Goal: Entertainment & Leisure: Consume media (video, audio)

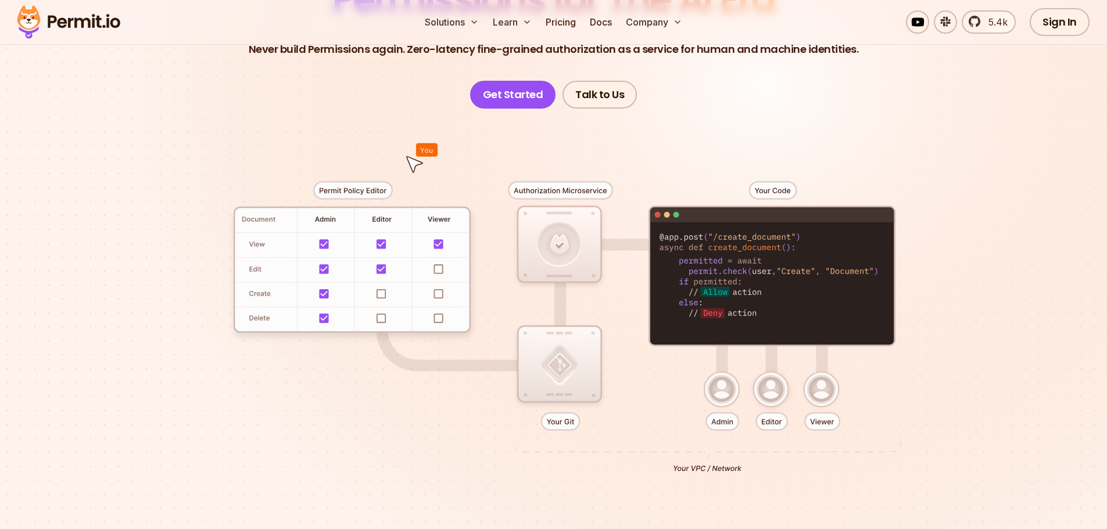
scroll to position [174, 0]
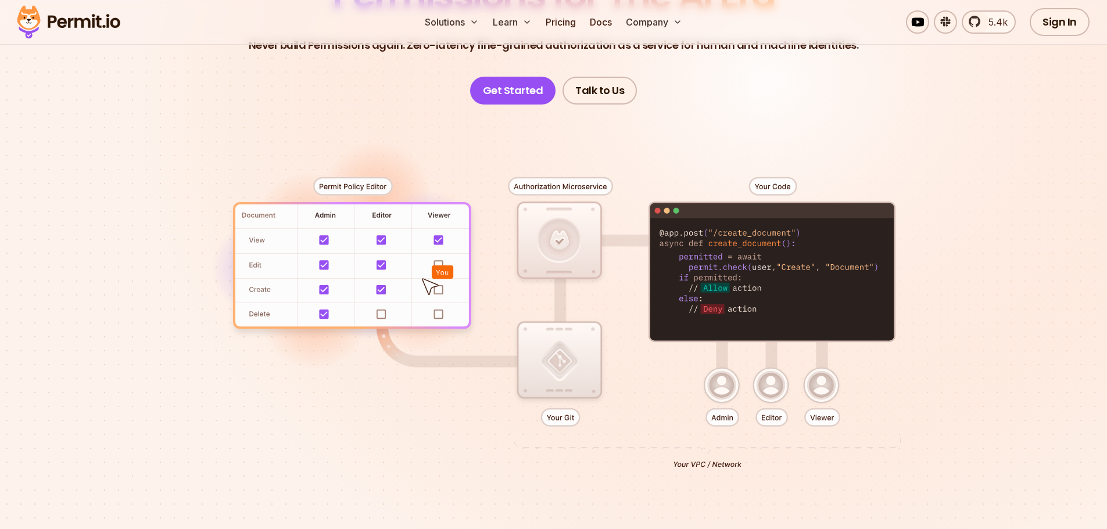
click at [722, 389] on div at bounding box center [554, 319] width 814 height 428
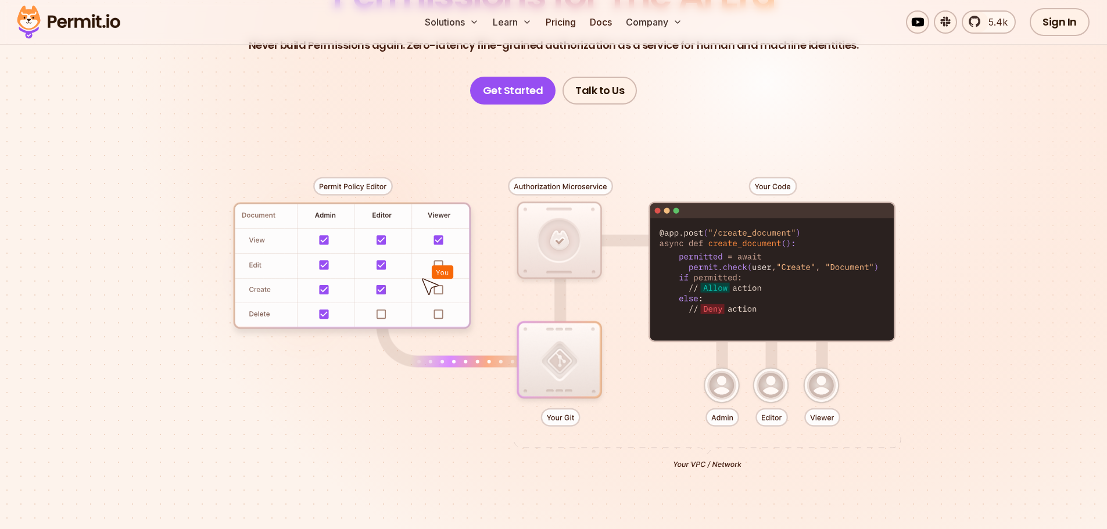
click at [773, 396] on div at bounding box center [554, 319] width 814 height 428
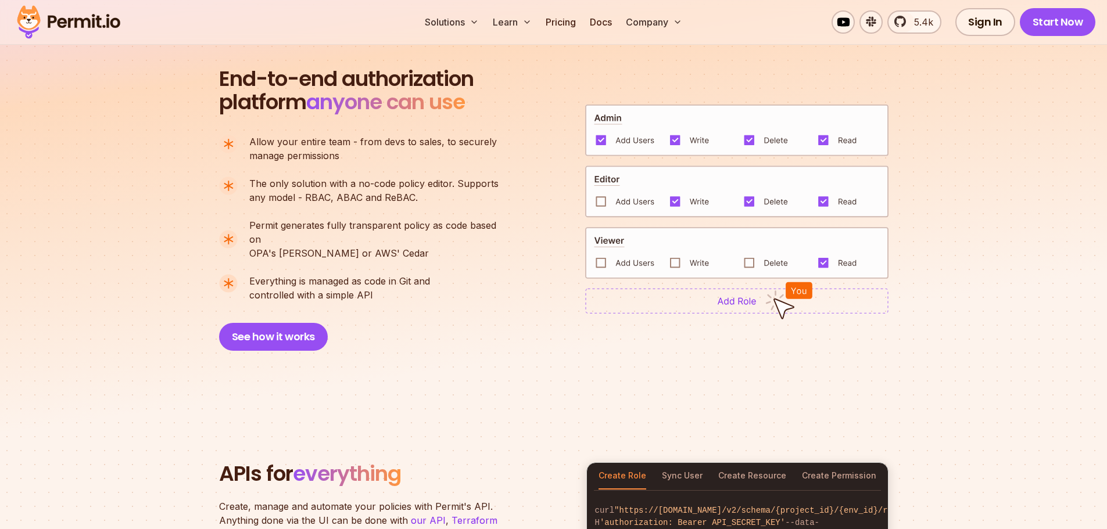
scroll to position [1162, 0]
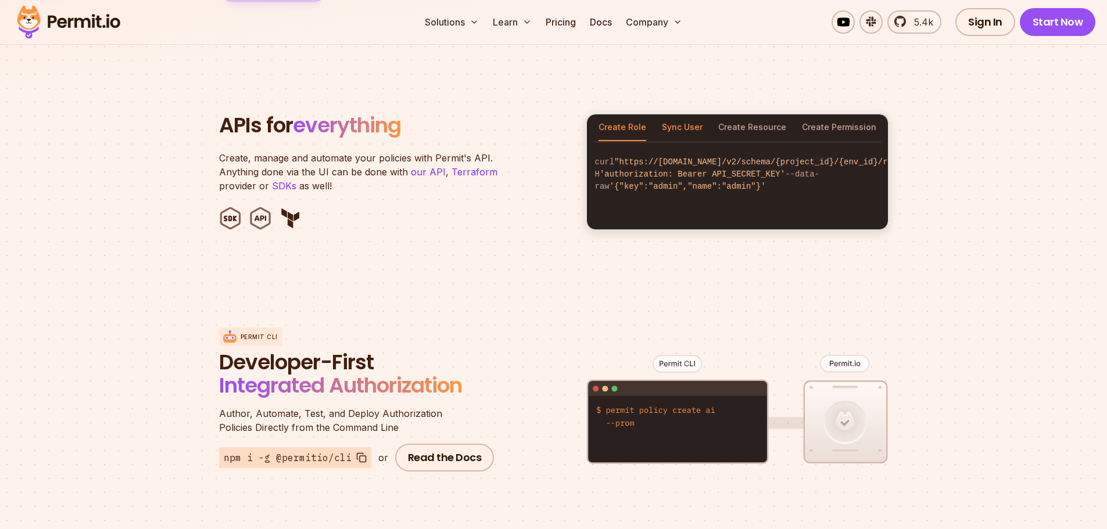
click at [678, 120] on button "Sync User" at bounding box center [682, 127] width 41 height 27
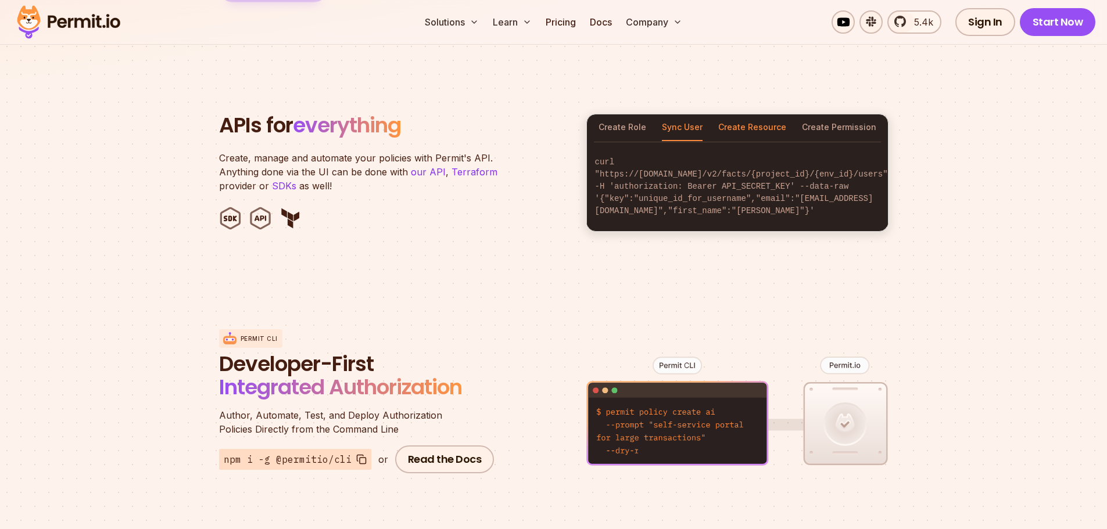
click at [729, 121] on button "Create Resource" at bounding box center [752, 127] width 68 height 27
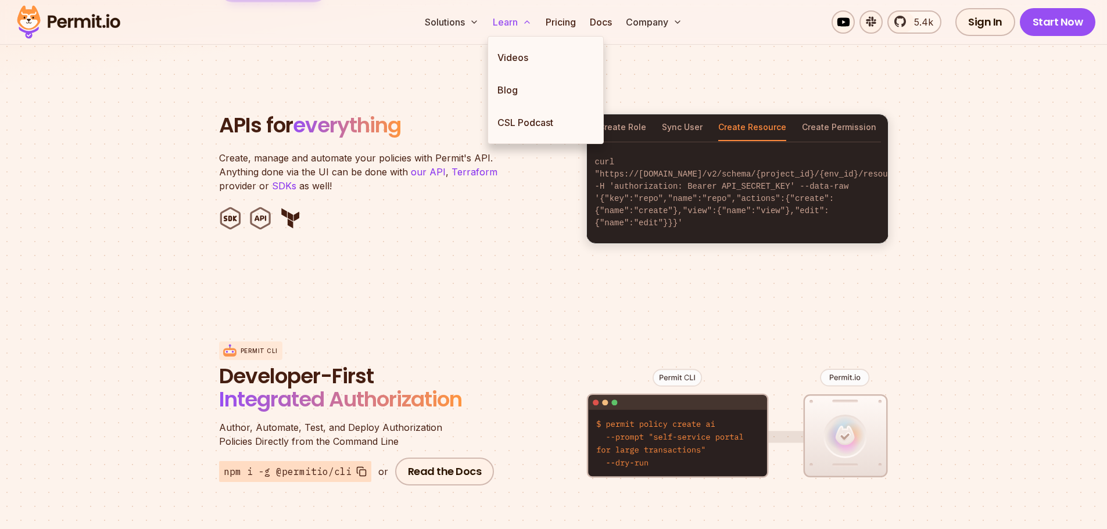
click at [522, 23] on icon at bounding box center [526, 21] width 9 height 9
click at [519, 56] on link "Videos" at bounding box center [545, 57] width 115 height 33
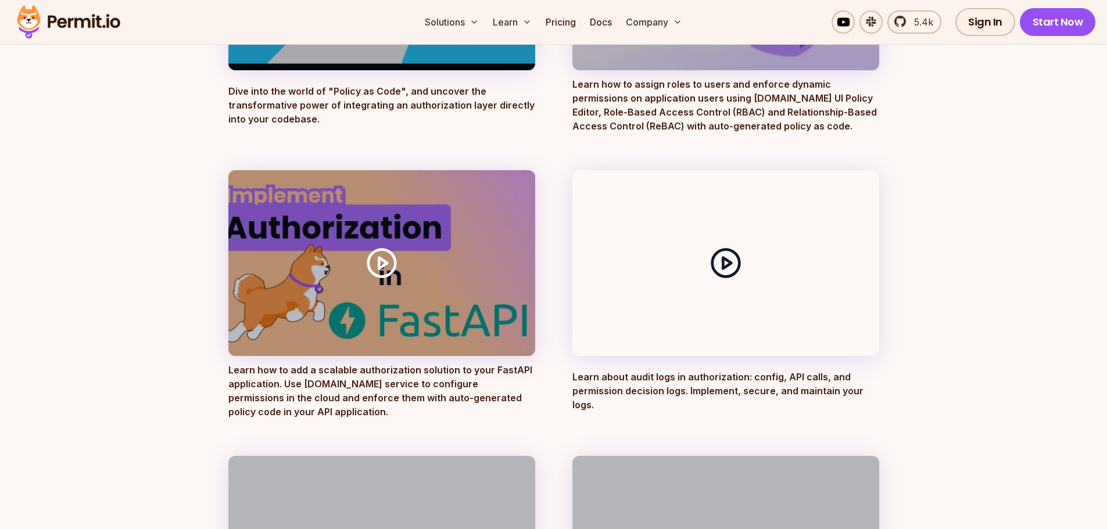
scroll to position [349, 0]
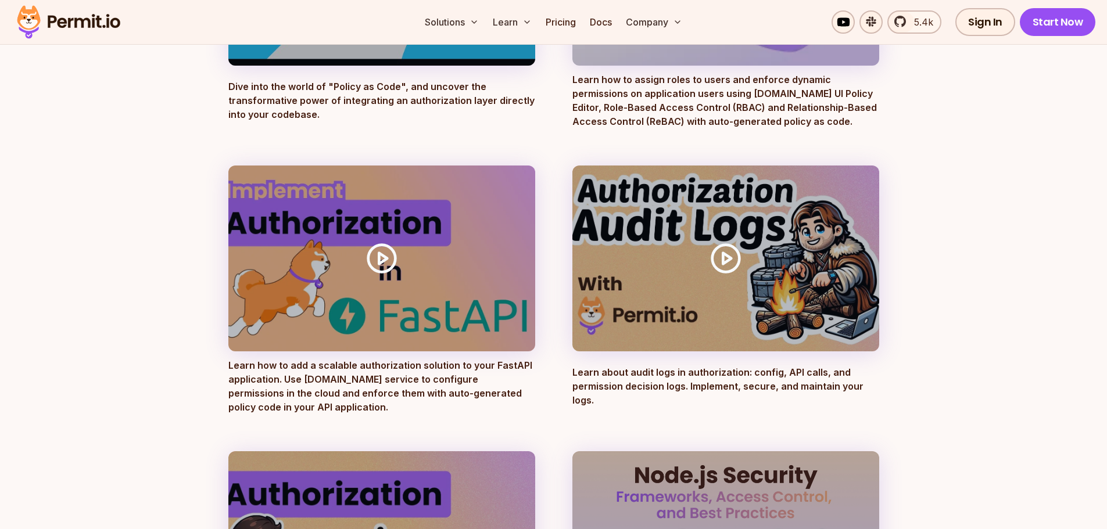
drag, startPoint x: 692, startPoint y: 236, endPoint x: 959, endPoint y: 230, distance: 267.4
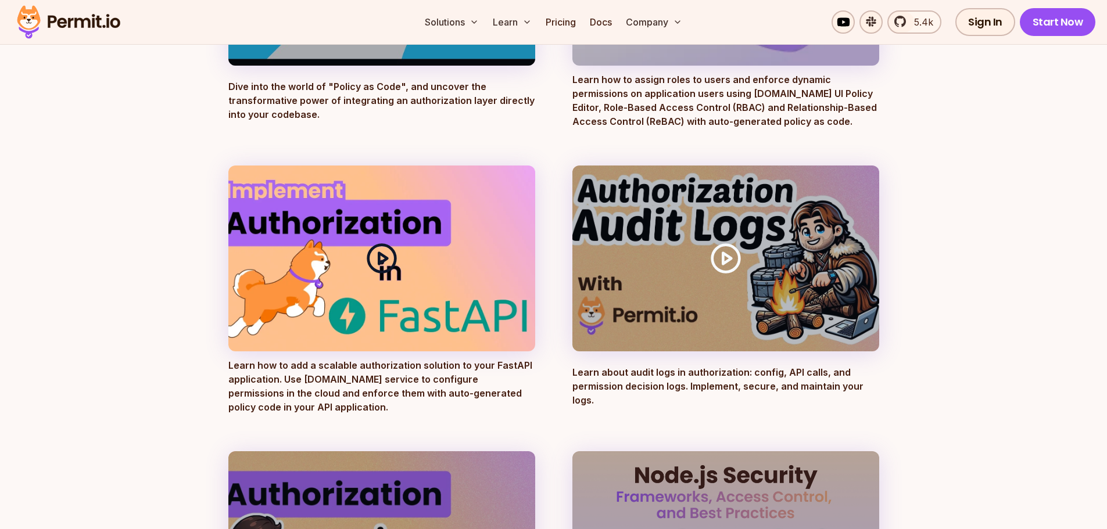
click at [343, 196] on div at bounding box center [381, 259] width 307 height 186
click at [385, 256] on icon at bounding box center [382, 258] width 33 height 33
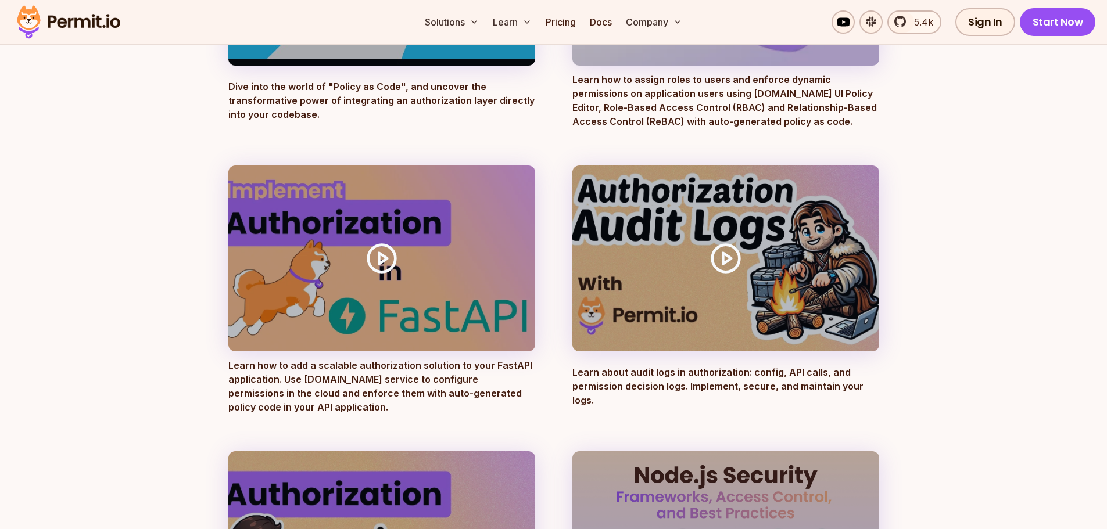
click at [341, 368] on p "Learn how to add a scalable authorization solution to your FastAPI application.…" at bounding box center [381, 387] width 307 height 56
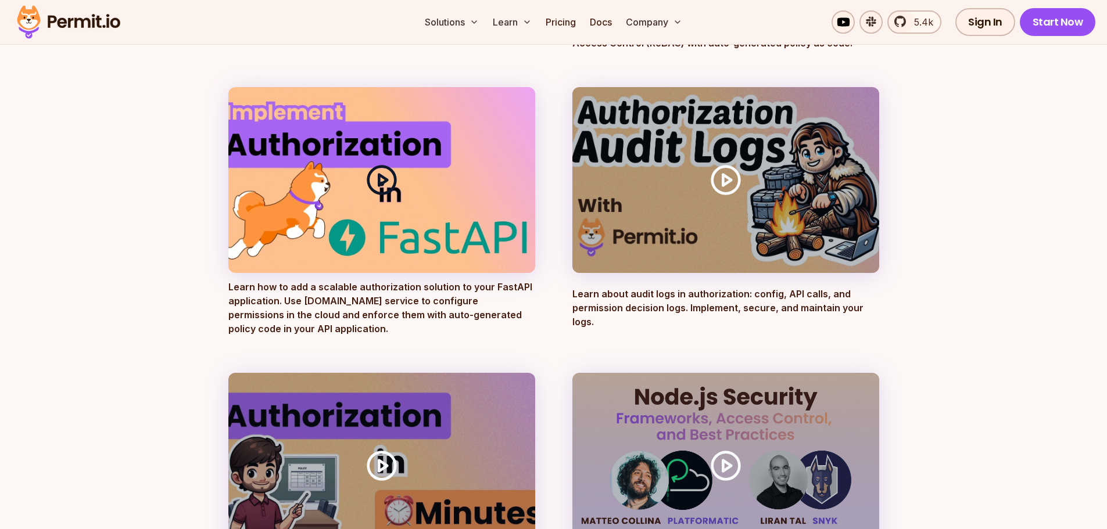
scroll to position [407, 0]
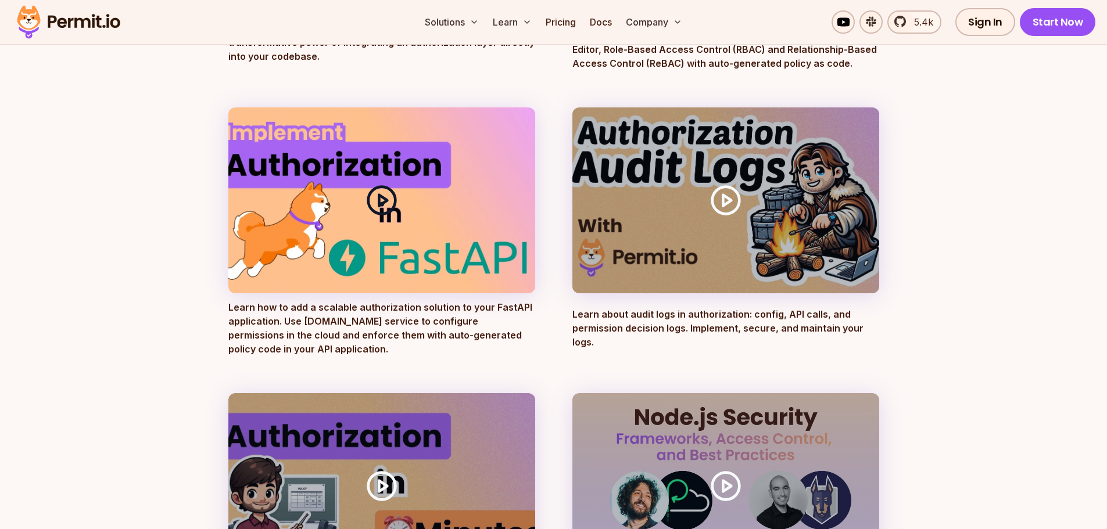
click at [393, 214] on icon at bounding box center [382, 200] width 33 height 33
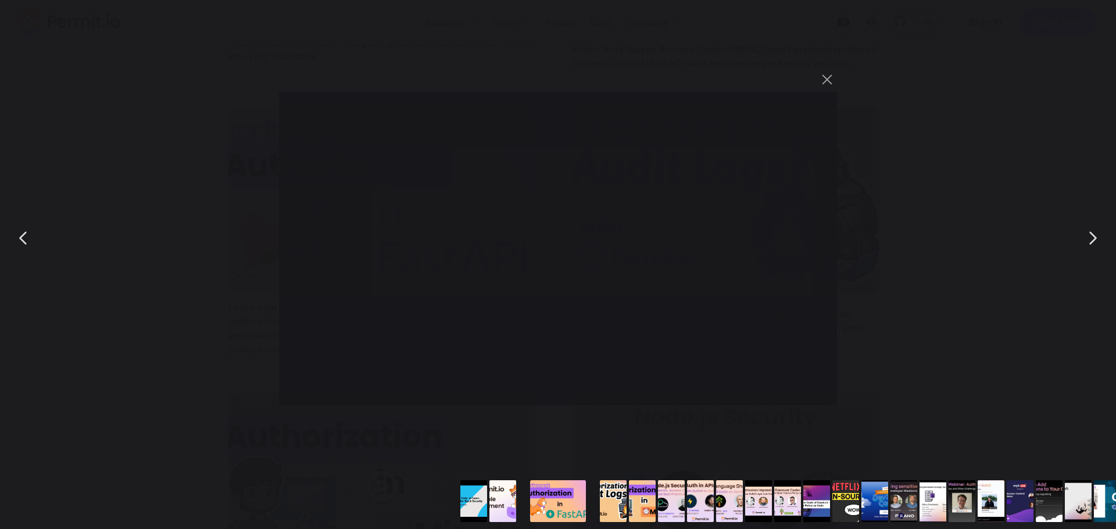
click at [933, 206] on div "You can close this modal content with the ESC key" at bounding box center [558, 238] width 1116 height 476
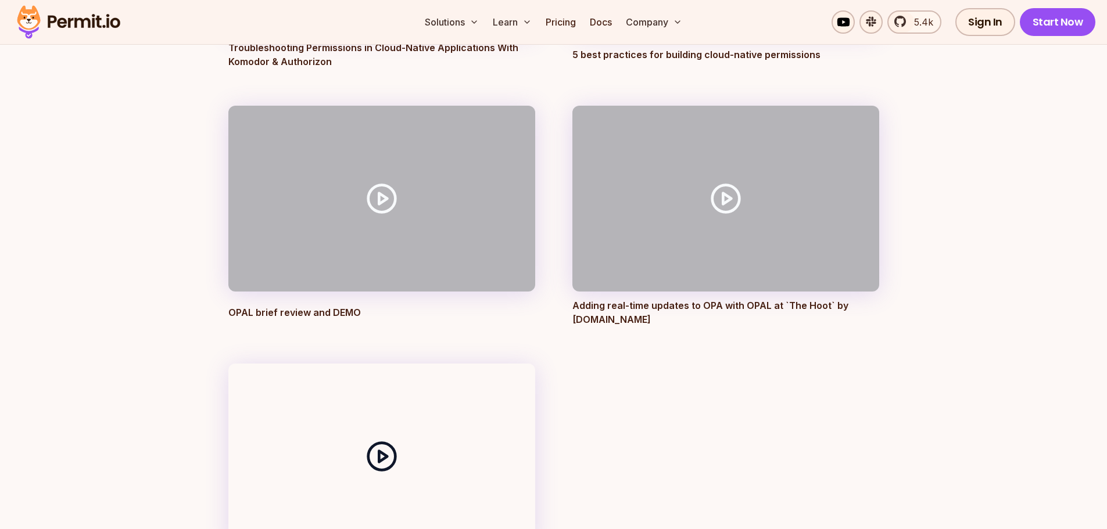
scroll to position [4126, 0]
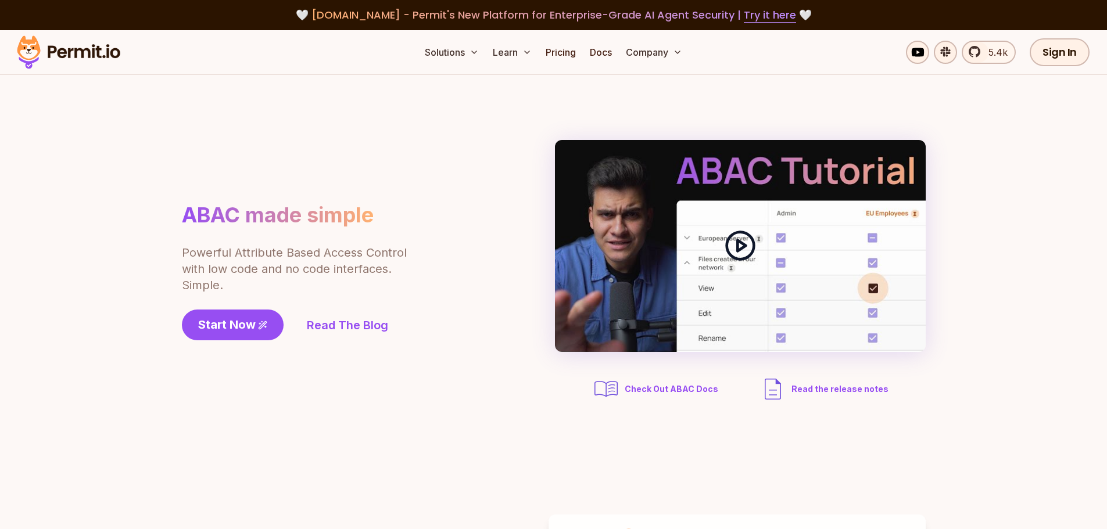
click at [751, 259] on icon at bounding box center [740, 246] width 33 height 33
